Goal: Information Seeking & Learning: Learn about a topic

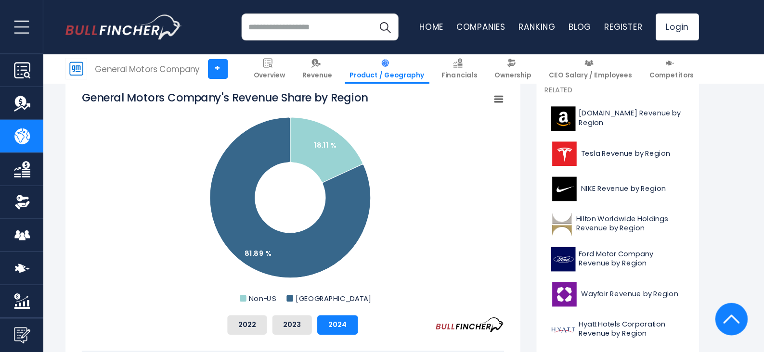
scroll to position [258, 0]
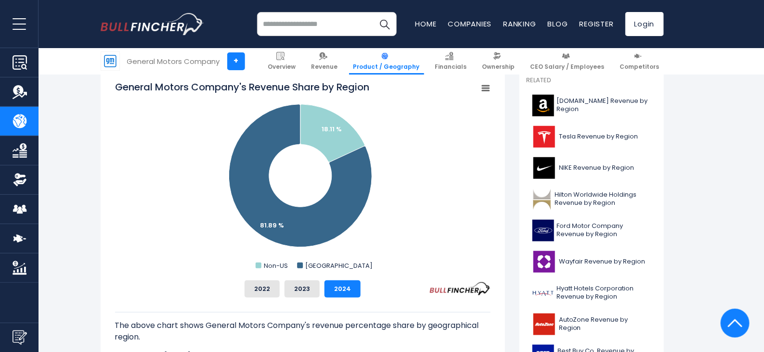
drag, startPoint x: 373, startPoint y: 38, endPoint x: 82, endPoint y: 155, distance: 313.7
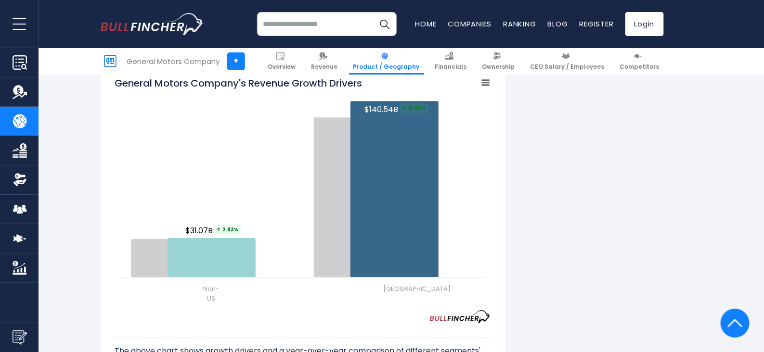
scroll to position [1107, 0]
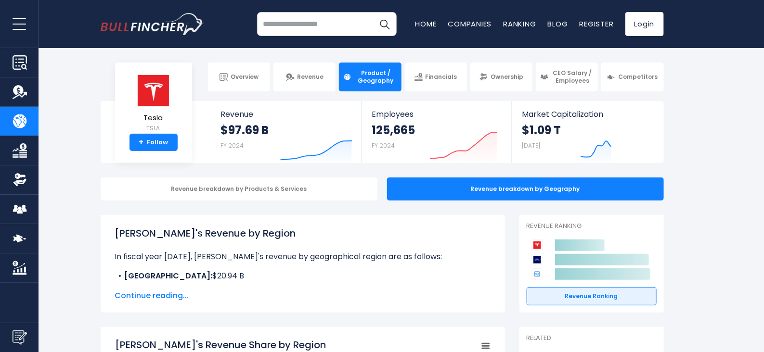
scroll to position [257, 0]
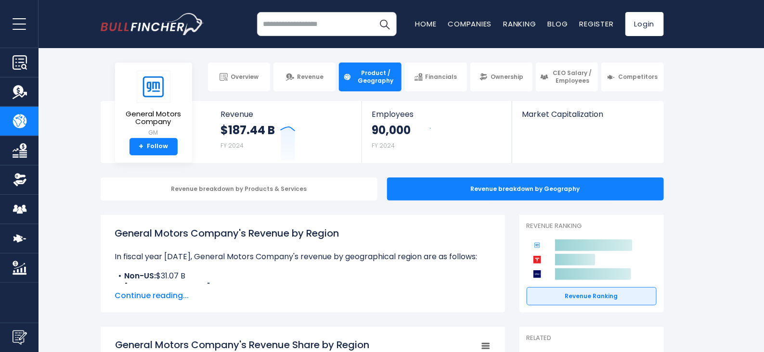
drag, startPoint x: 0, startPoint y: 0, endPoint x: 83, endPoint y: 81, distance: 116.4
click at [83, 81] on section "General Motors Company + Overview Revenue Product / Geography Financials Owners…" at bounding box center [382, 77] width 764 height 29
